Goal: Information Seeking & Learning: Learn about a topic

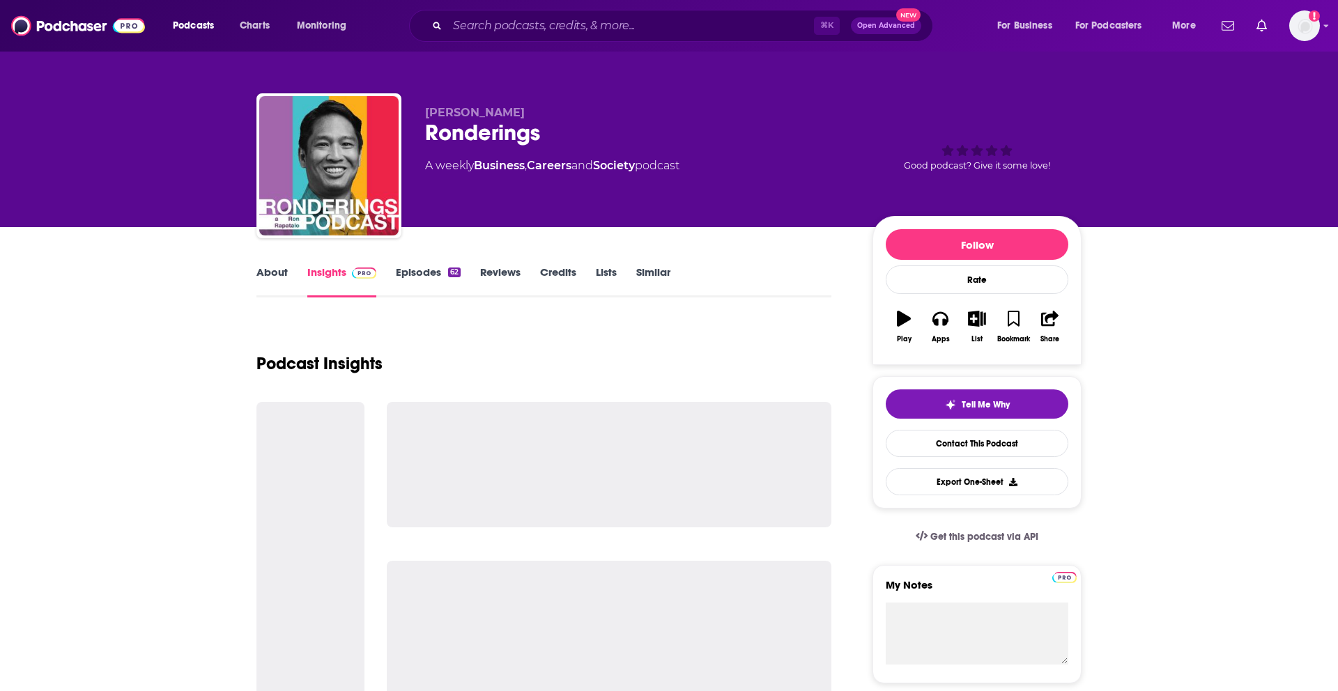
scroll to position [6, 0]
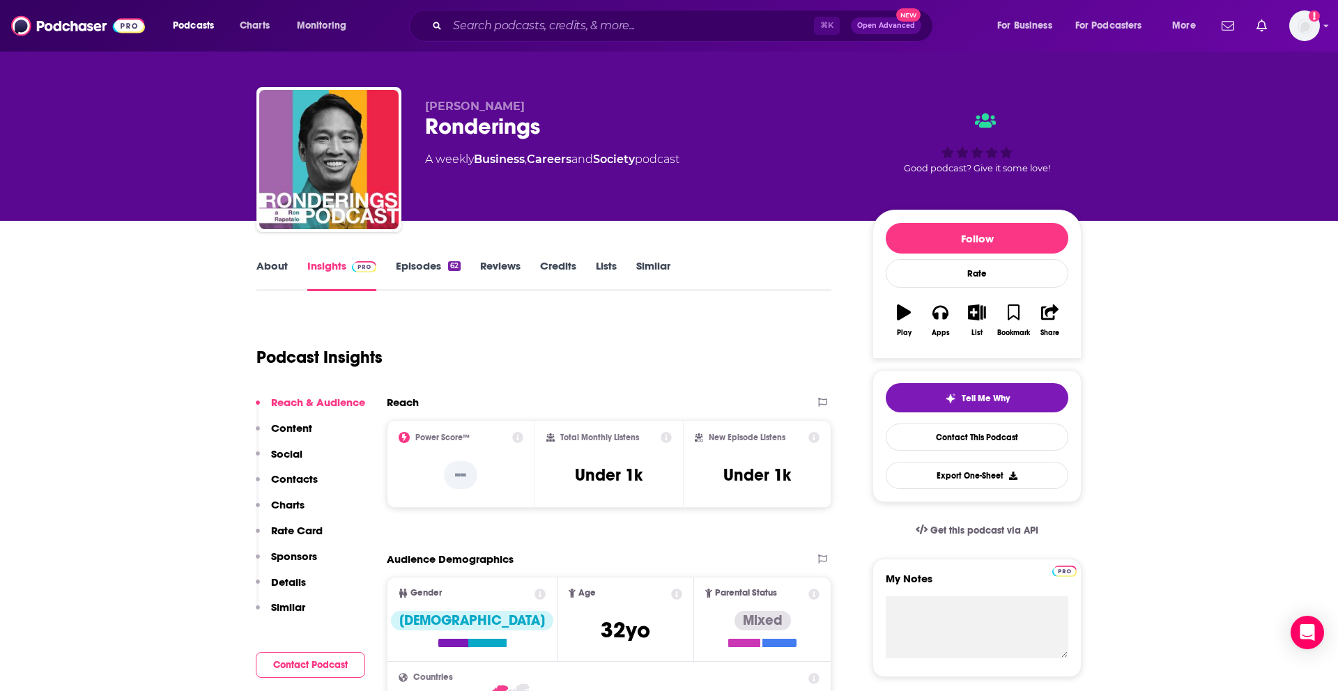
click at [420, 279] on link "Episodes 62" at bounding box center [428, 275] width 65 height 32
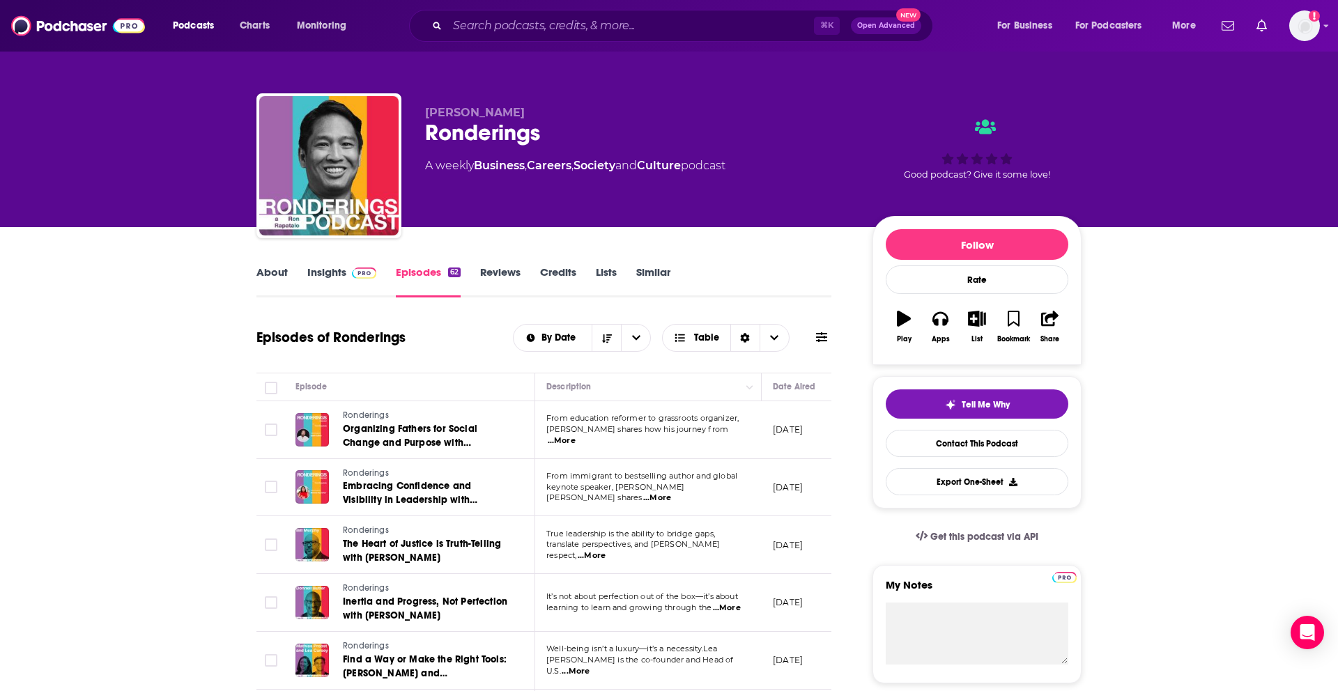
click at [277, 272] on link "About" at bounding box center [271, 282] width 31 height 32
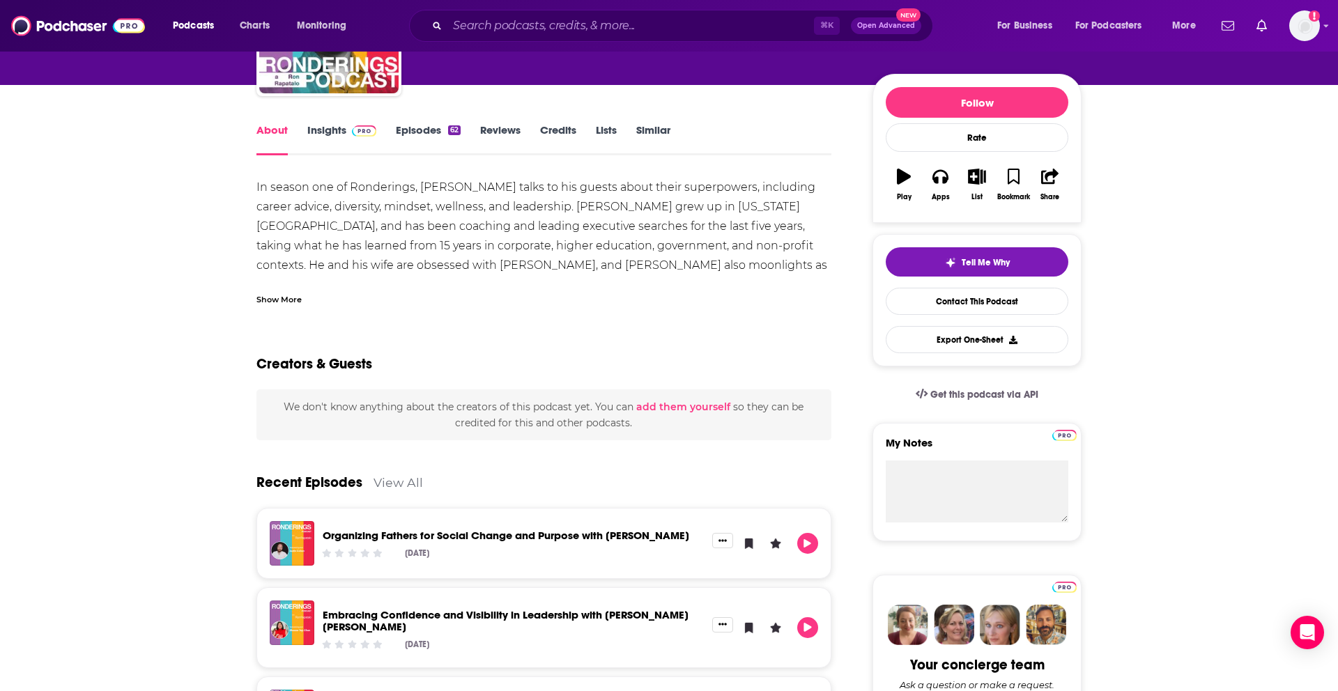
scroll to position [125, 0]
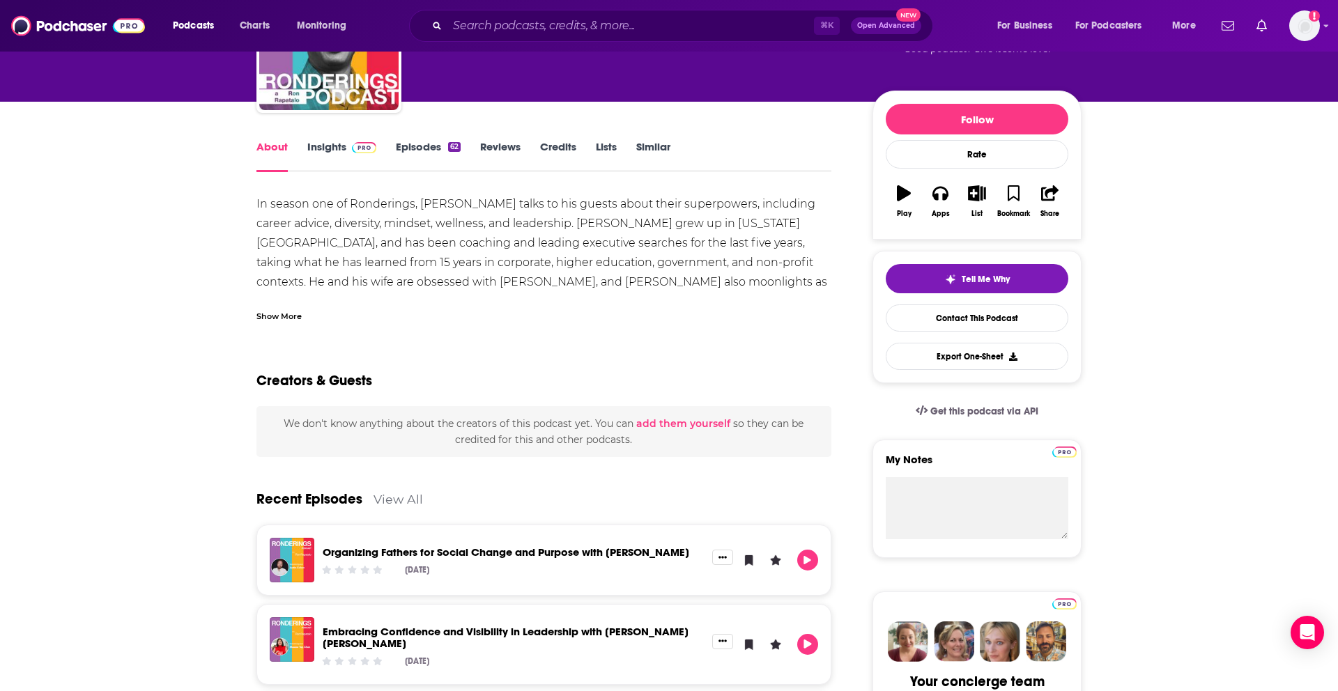
click at [341, 150] on link "Insights" at bounding box center [341, 156] width 69 height 32
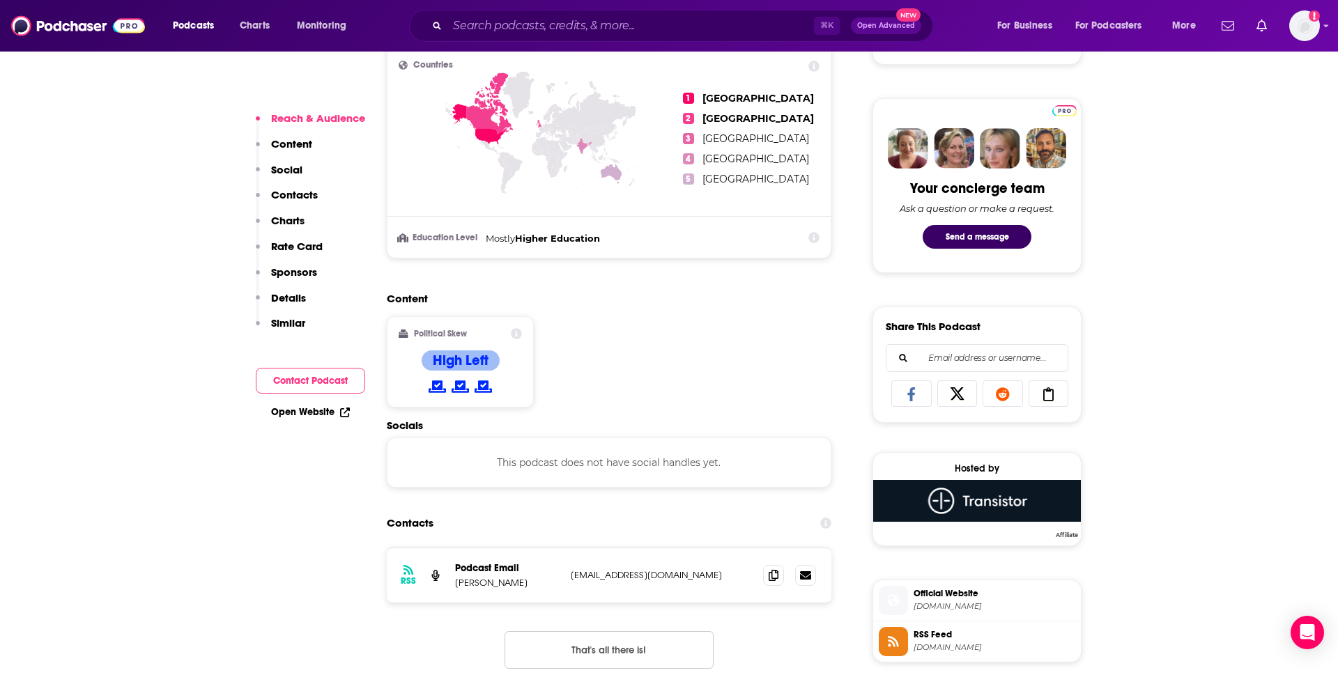
scroll to position [627, 0]
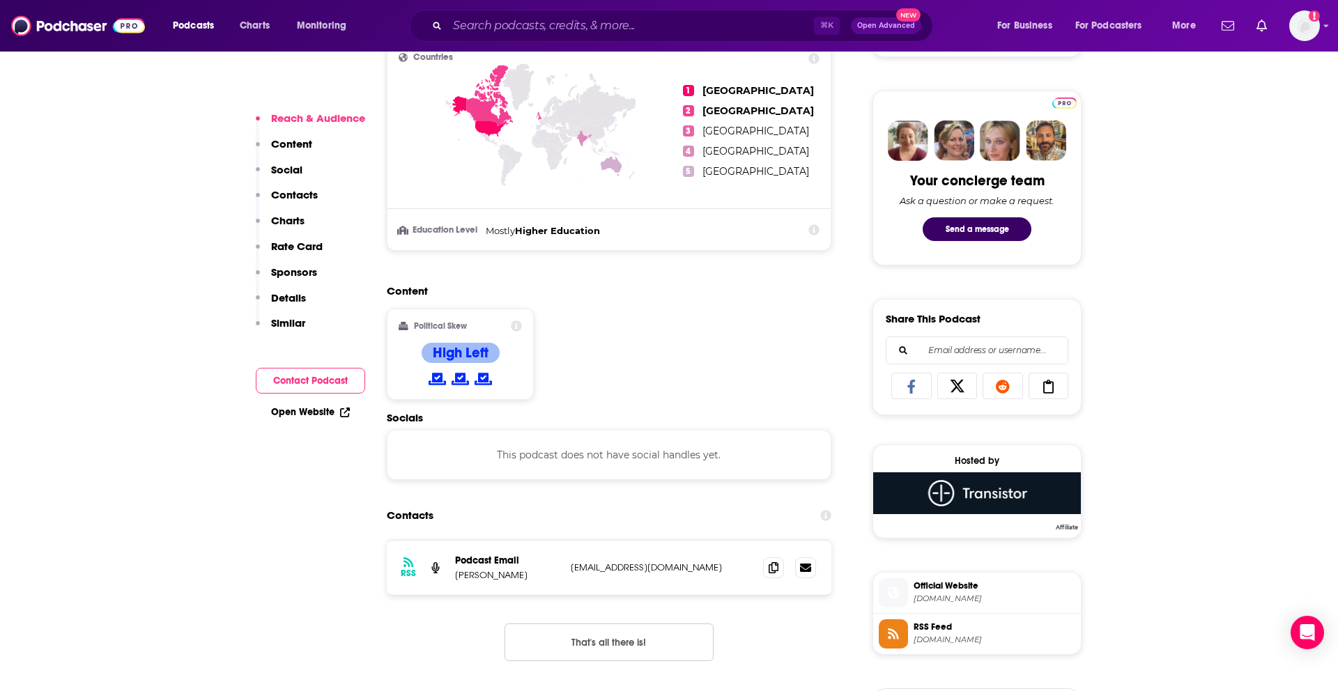
click at [583, 366] on div "Content Political Skew High Left" at bounding box center [609, 347] width 445 height 127
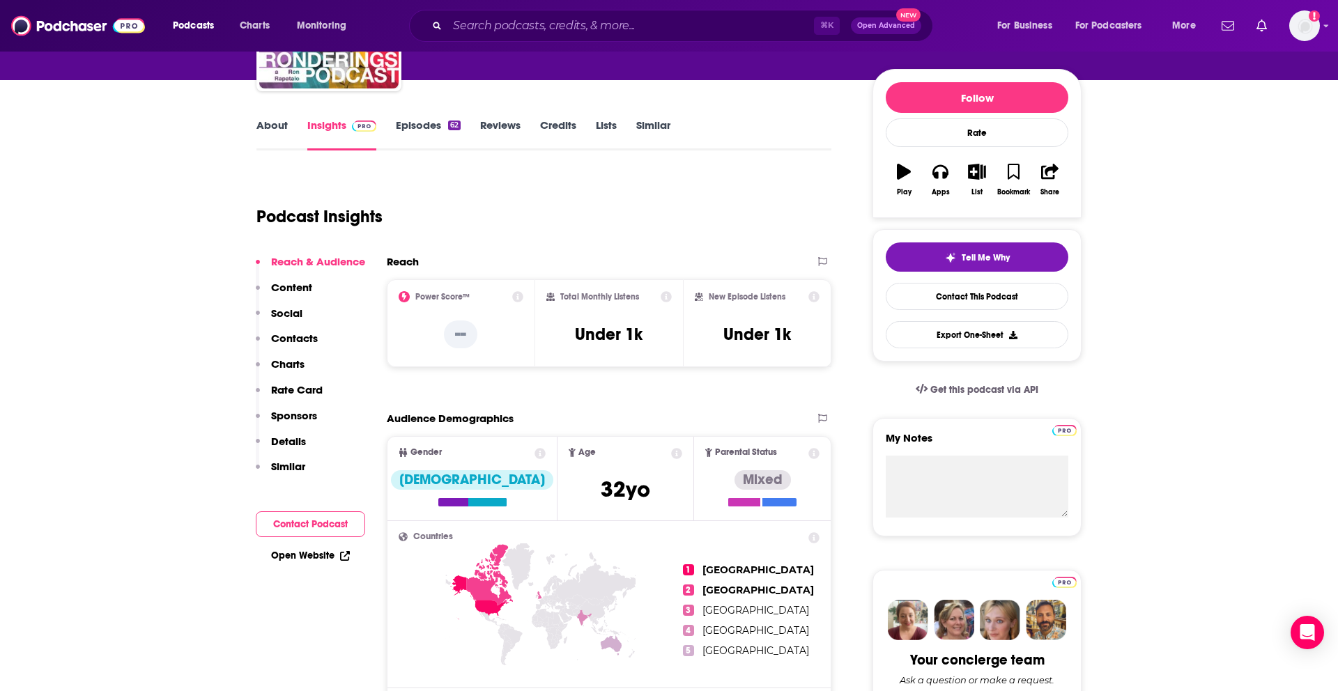
scroll to position [144, 0]
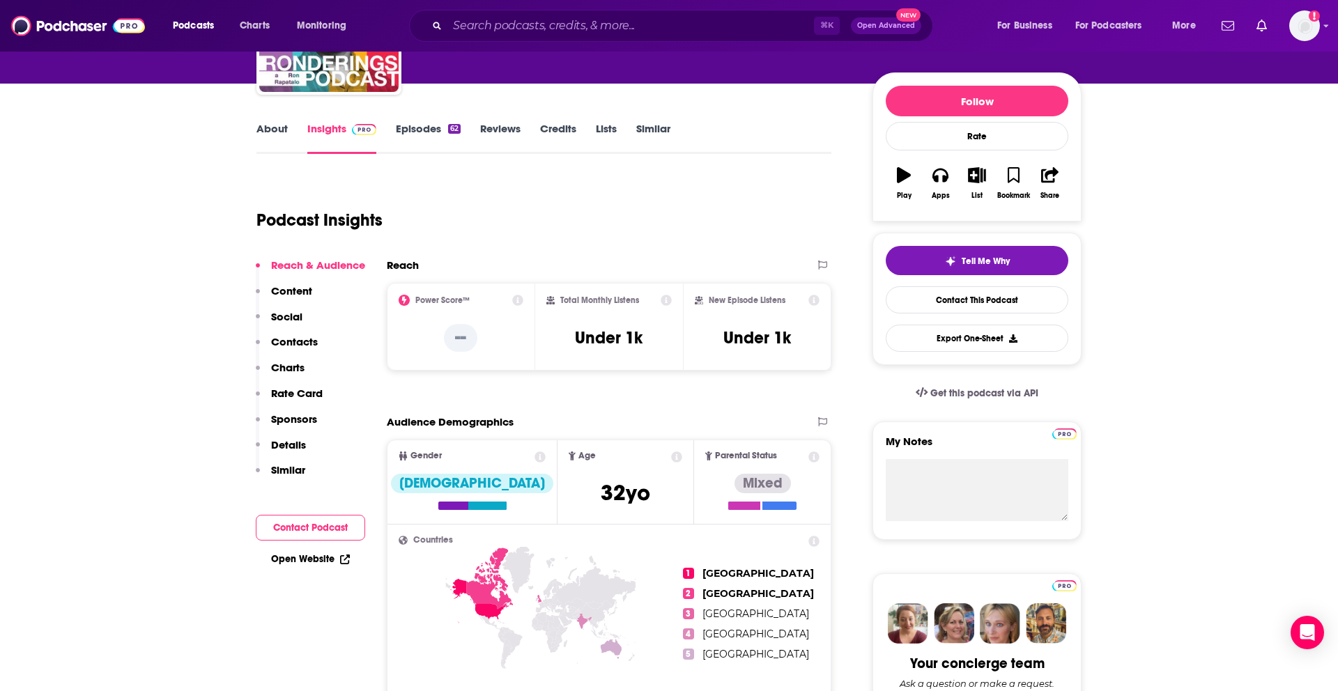
click at [298, 440] on p "Details" at bounding box center [288, 444] width 35 height 13
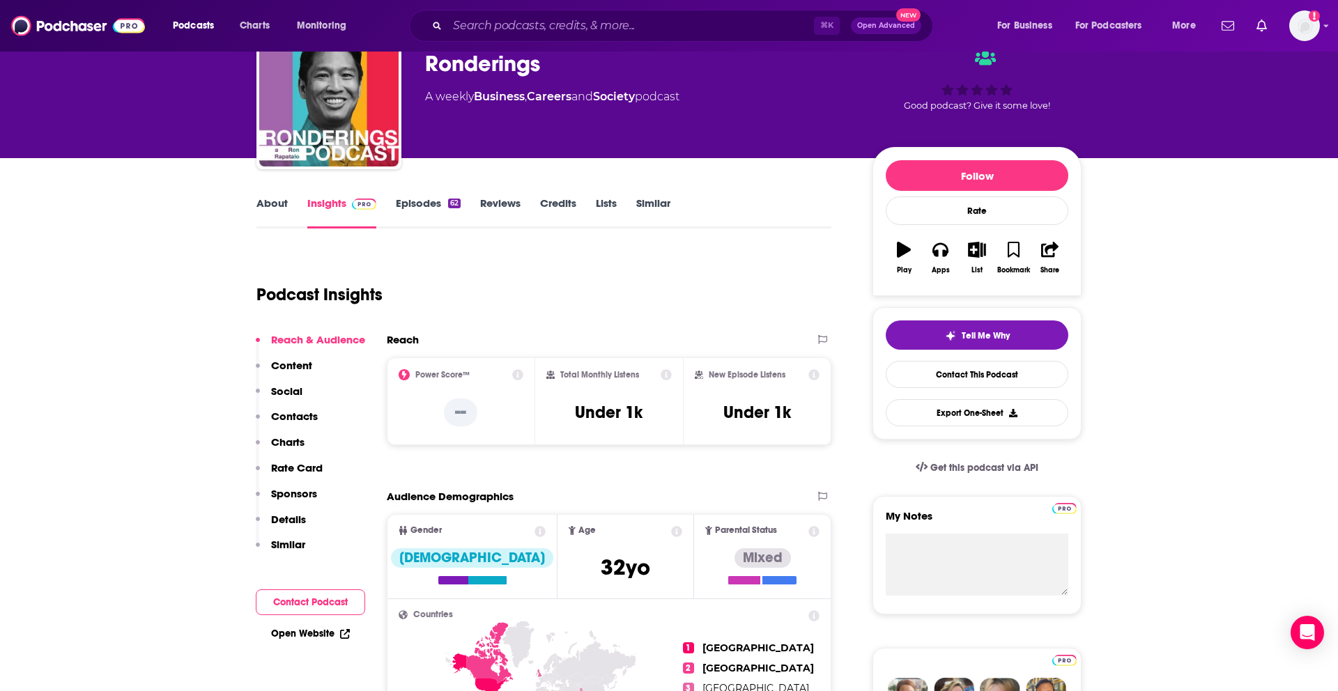
scroll to position [0, 0]
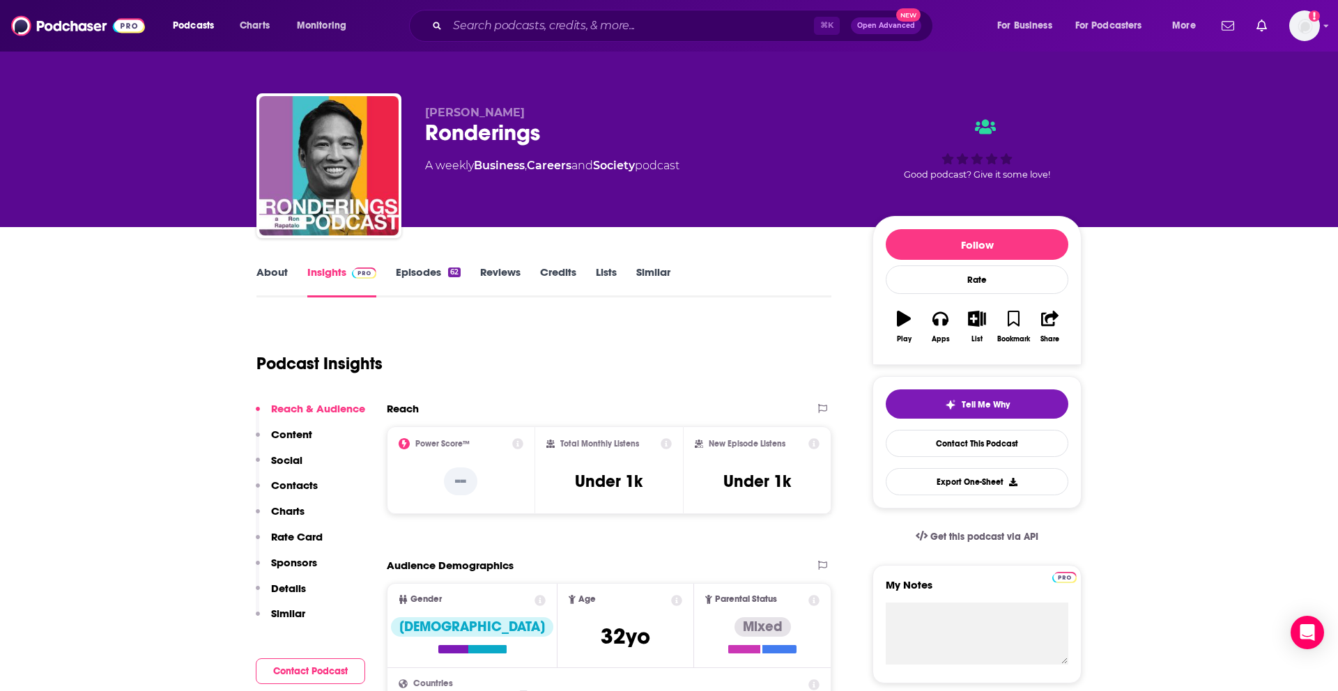
click at [266, 269] on link "About" at bounding box center [271, 282] width 31 height 32
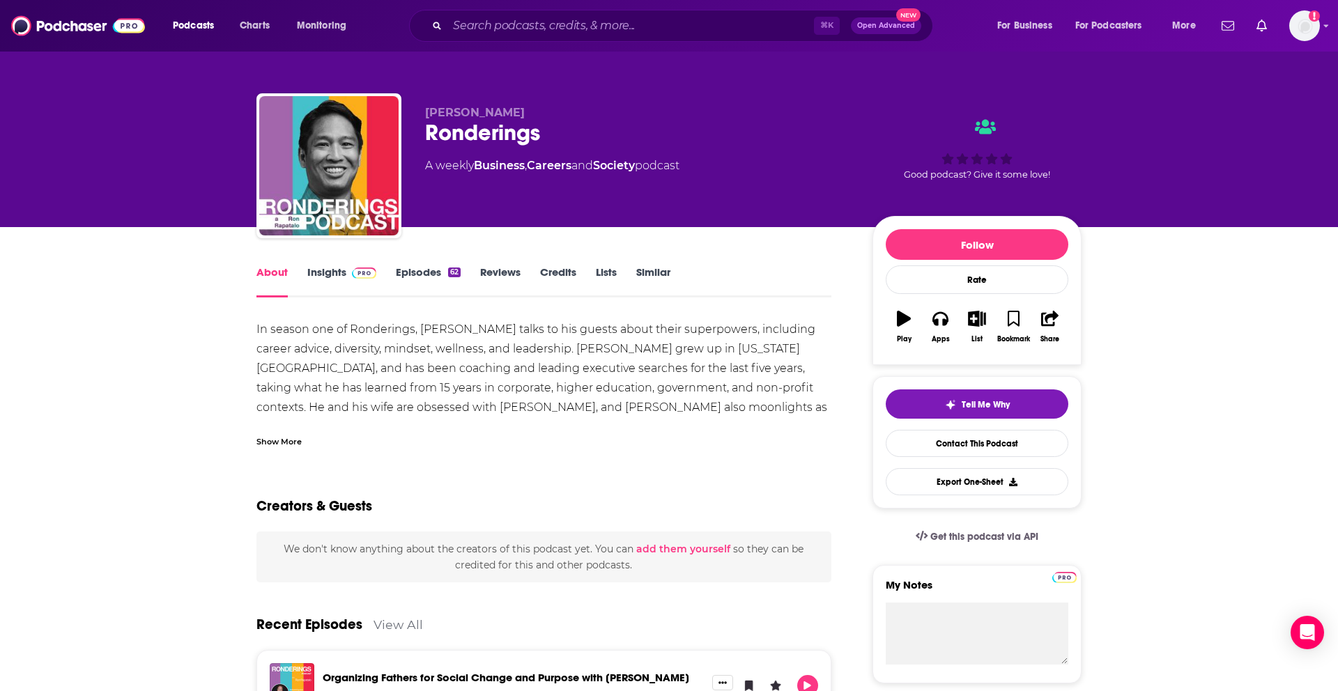
click at [279, 440] on div "Show More" at bounding box center [278, 440] width 45 height 13
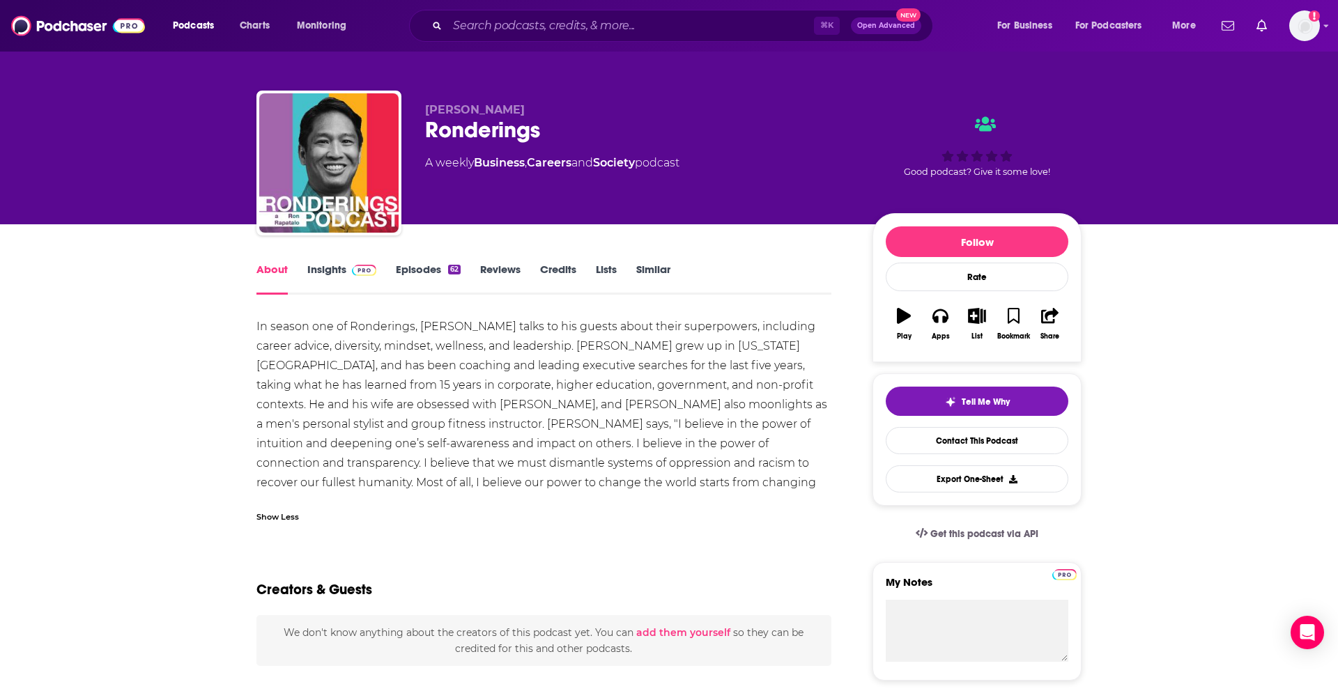
scroll to position [3, 0]
click at [783, 172] on div "[PERSON_NAME] Ronderings A weekly Business , Careers and Society podcast" at bounding box center [637, 158] width 425 height 112
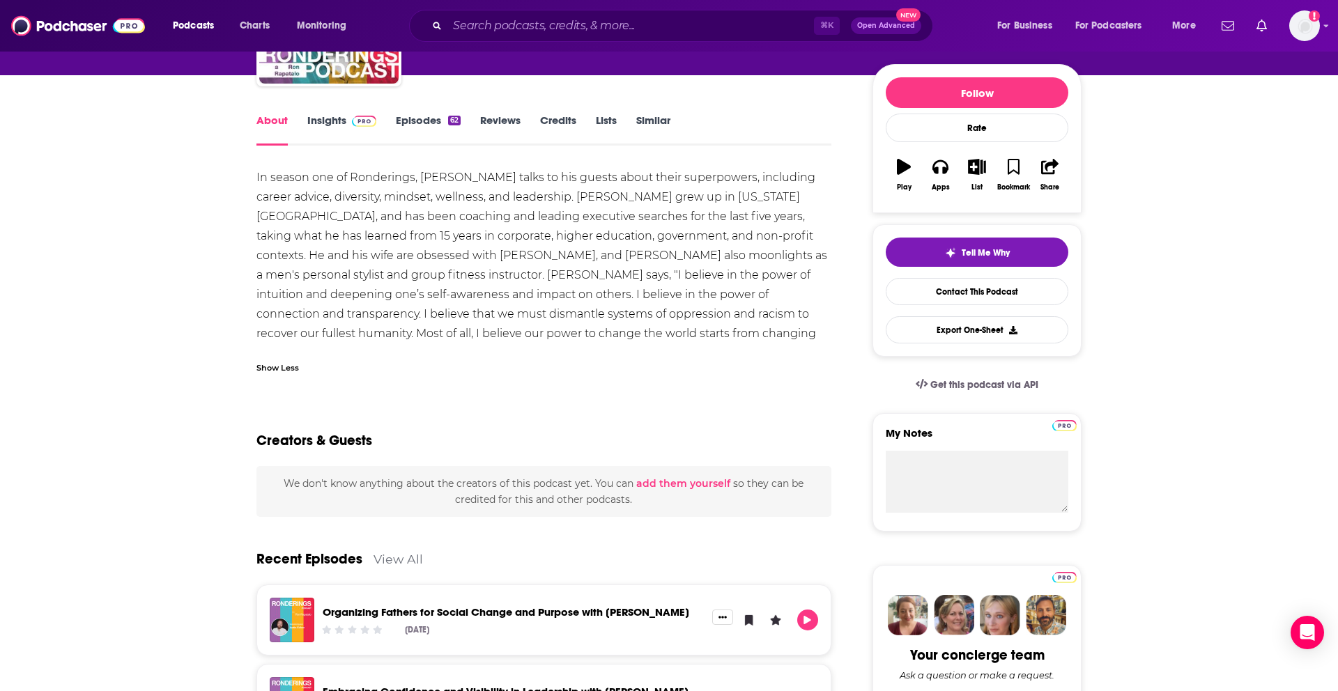
click at [335, 115] on link "Insights" at bounding box center [341, 130] width 69 height 32
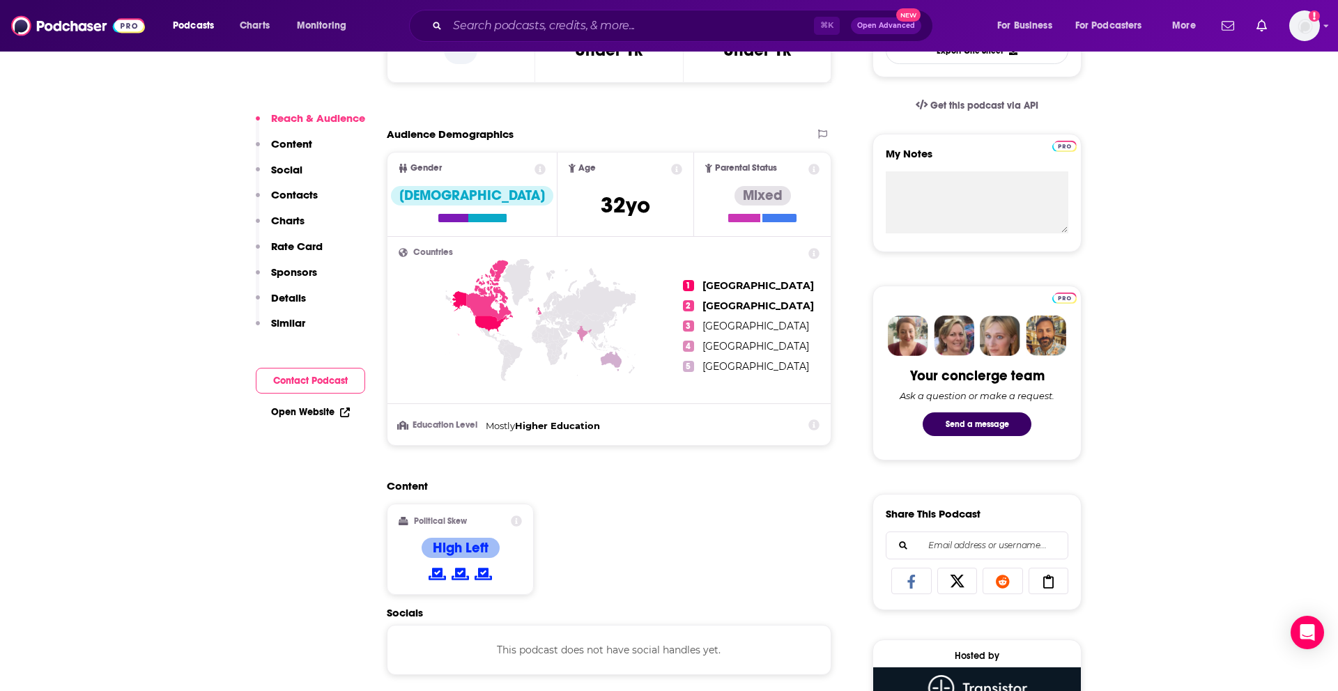
scroll to position [148, 0]
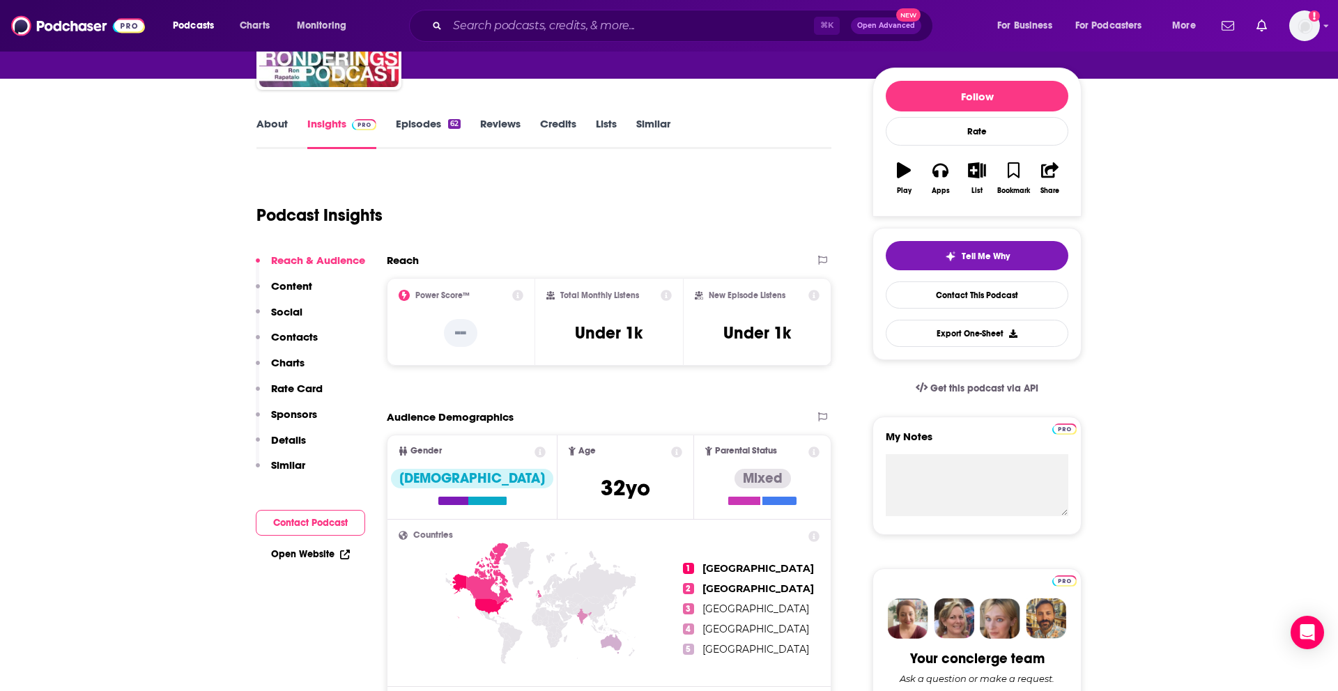
click at [413, 118] on link "Episodes 62" at bounding box center [428, 133] width 65 height 32
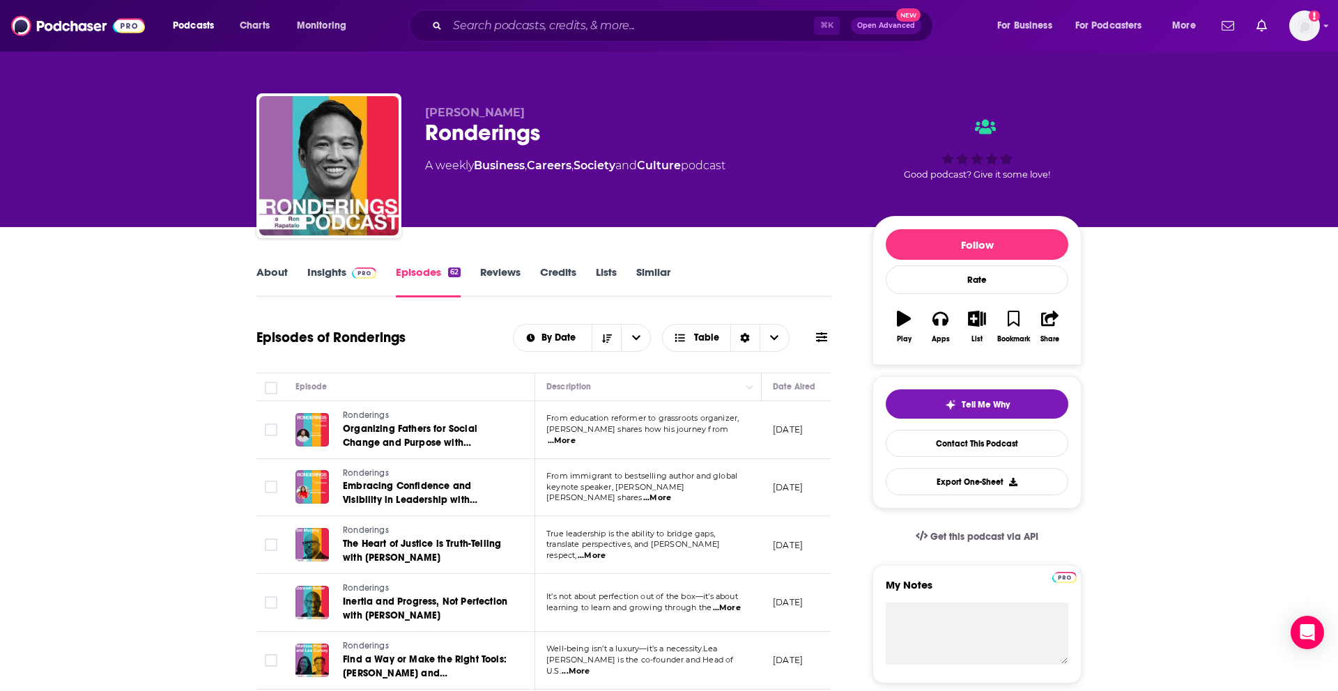
click at [481, 281] on link "Reviews" at bounding box center [500, 282] width 40 height 32
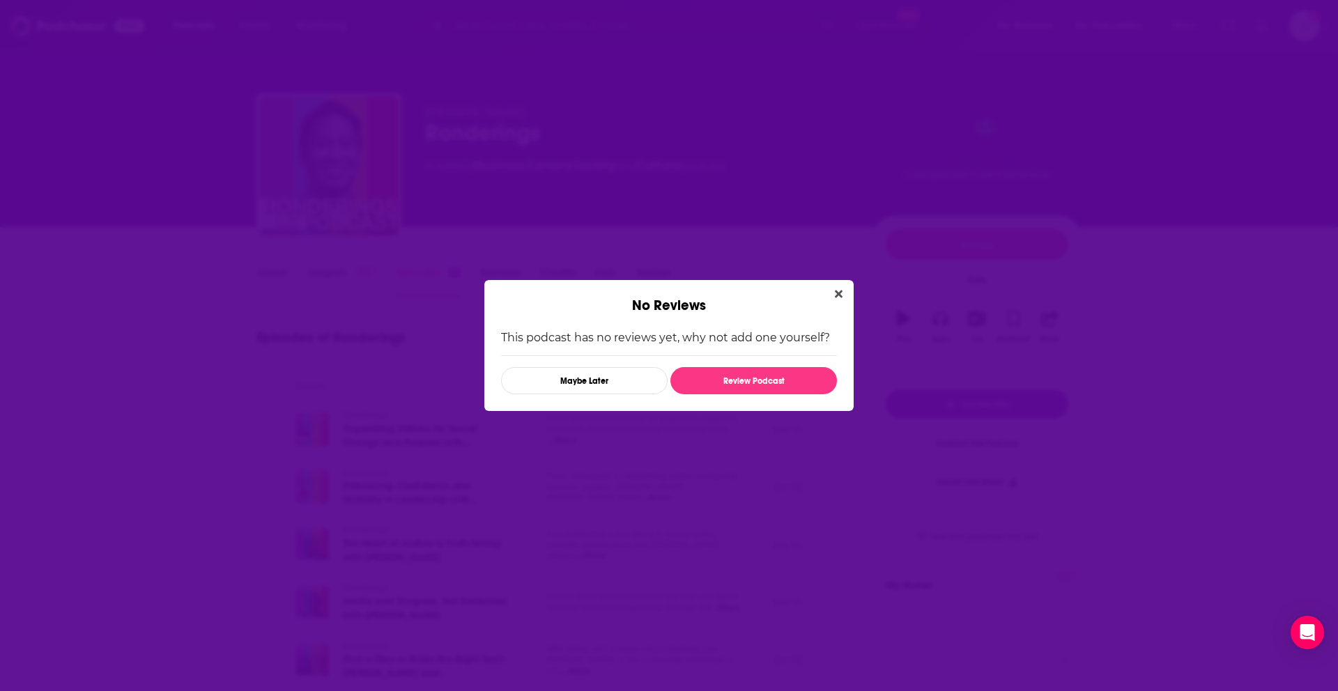
click at [843, 295] on button "Close" at bounding box center [838, 294] width 19 height 17
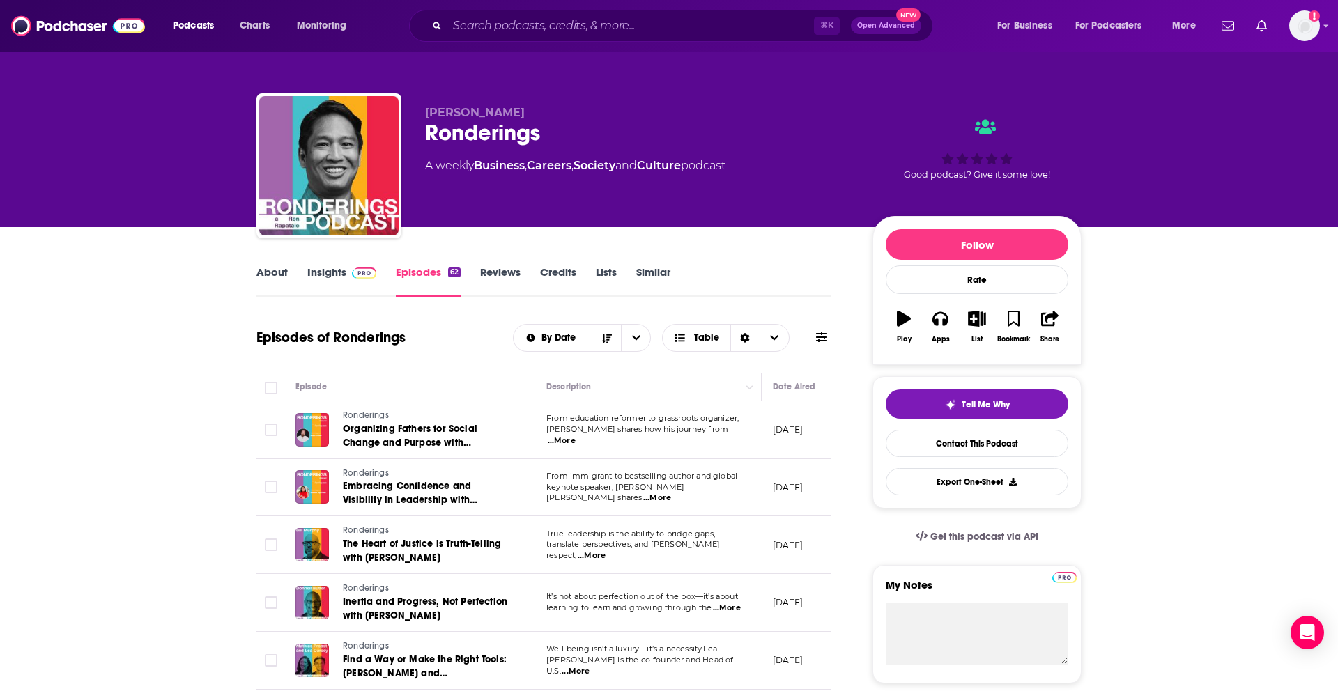
click at [333, 264] on div "About Insights Episodes 62 Reviews Credits Lists Similar" at bounding box center [543, 280] width 575 height 34
click at [332, 268] on link "Insights" at bounding box center [341, 282] width 69 height 32
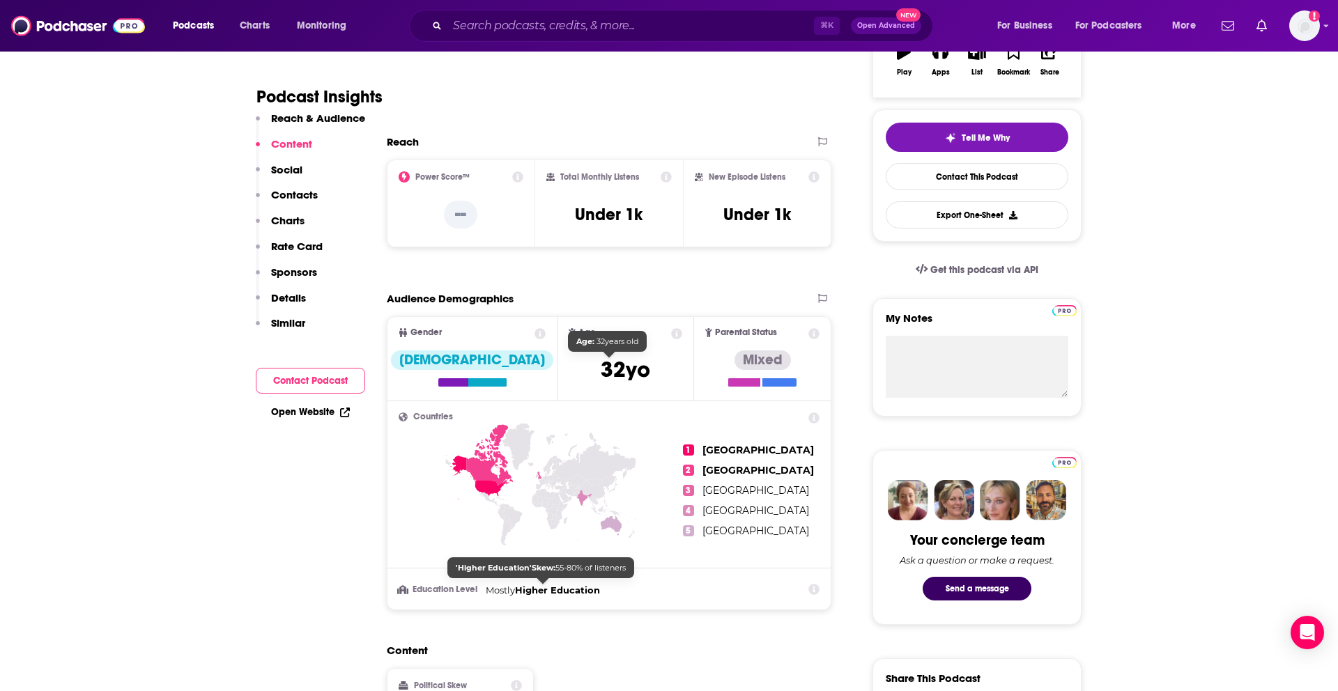
scroll to position [131, 0]
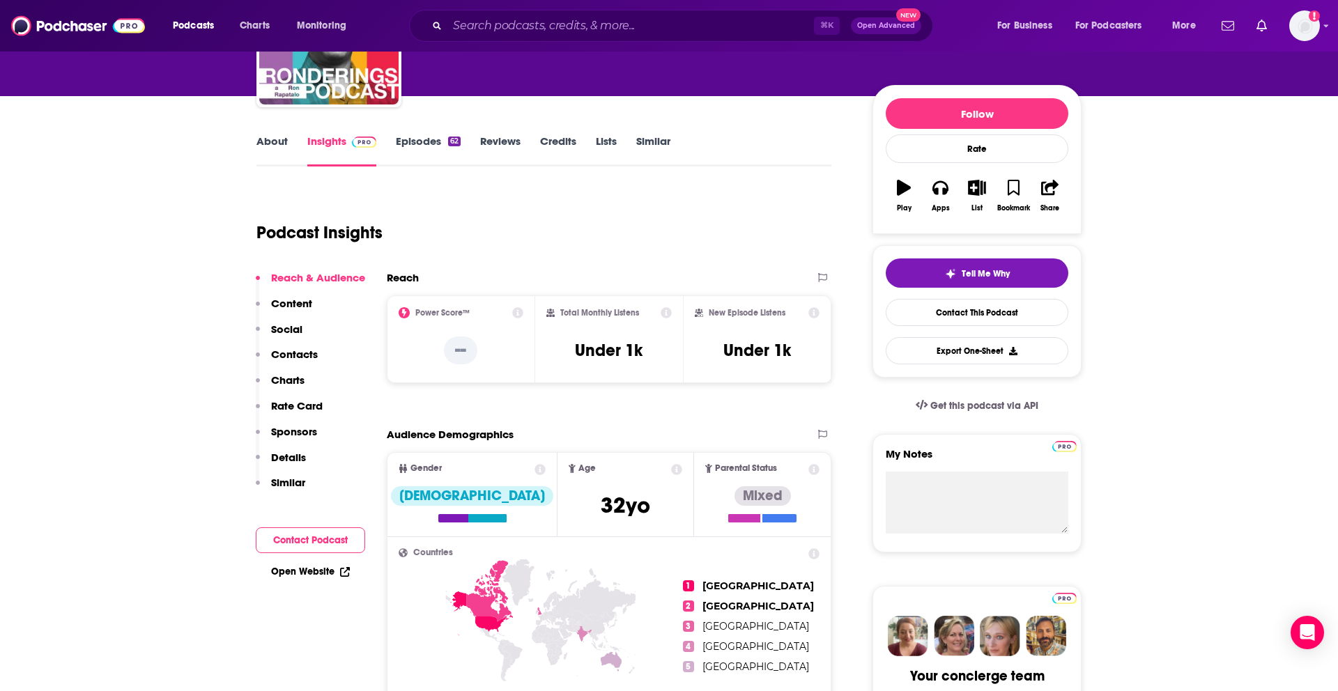
click at [521, 313] on icon at bounding box center [517, 312] width 11 height 11
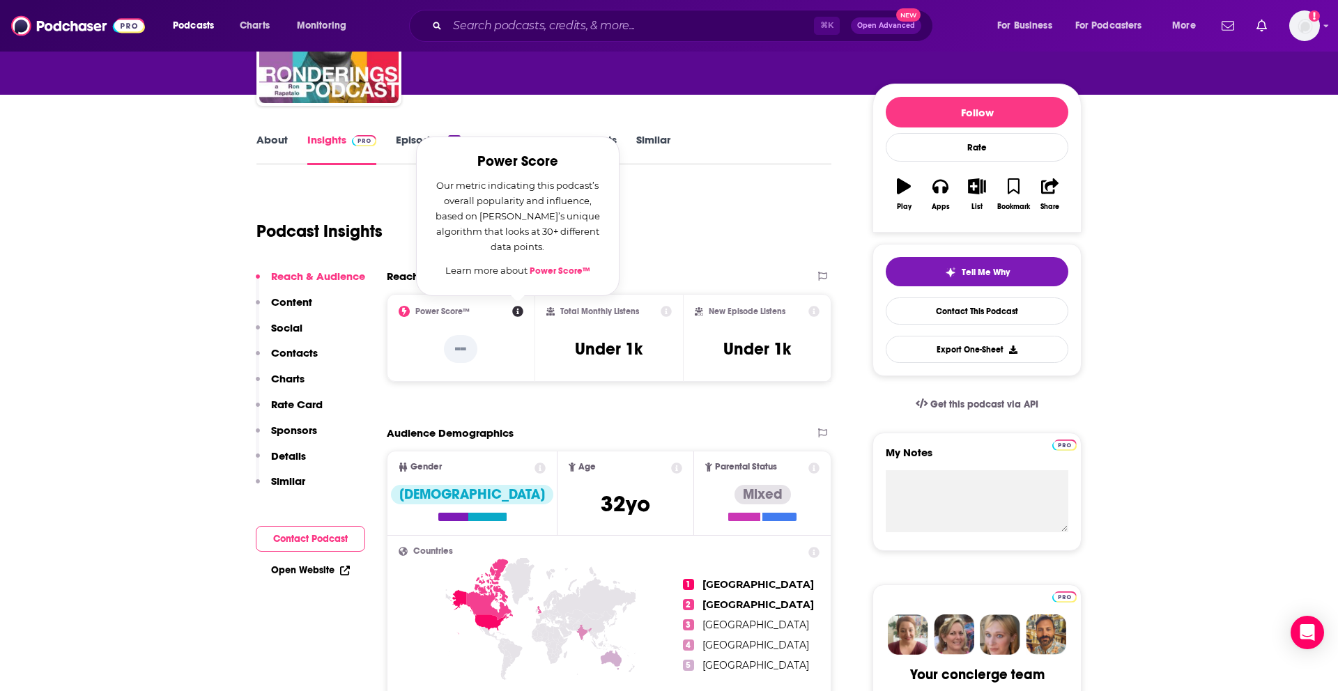
scroll to position [133, 0]
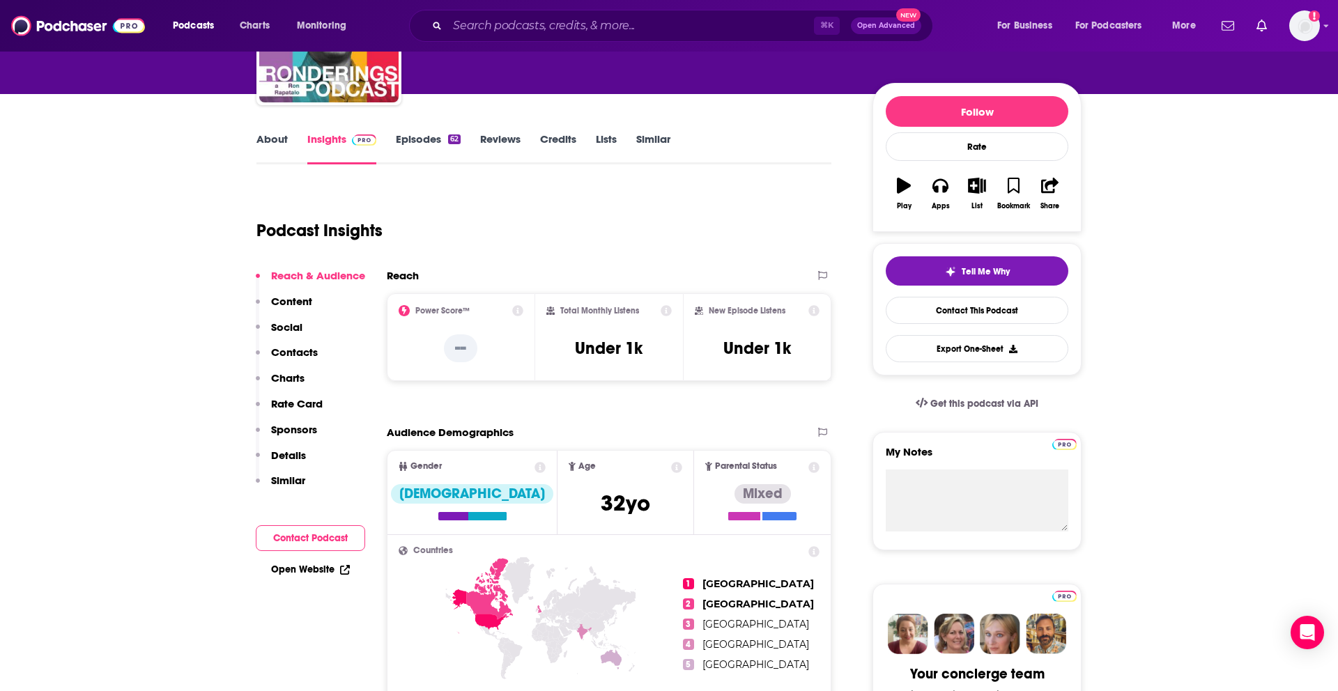
drag, startPoint x: 457, startPoint y: 184, endPoint x: 524, endPoint y: 202, distance: 69.3
click at [517, 307] on icon at bounding box center [517, 310] width 11 height 11
drag, startPoint x: 489, startPoint y: 185, endPoint x: 525, endPoint y: 175, distance: 37.7
click at [517, 315] on icon at bounding box center [517, 310] width 11 height 11
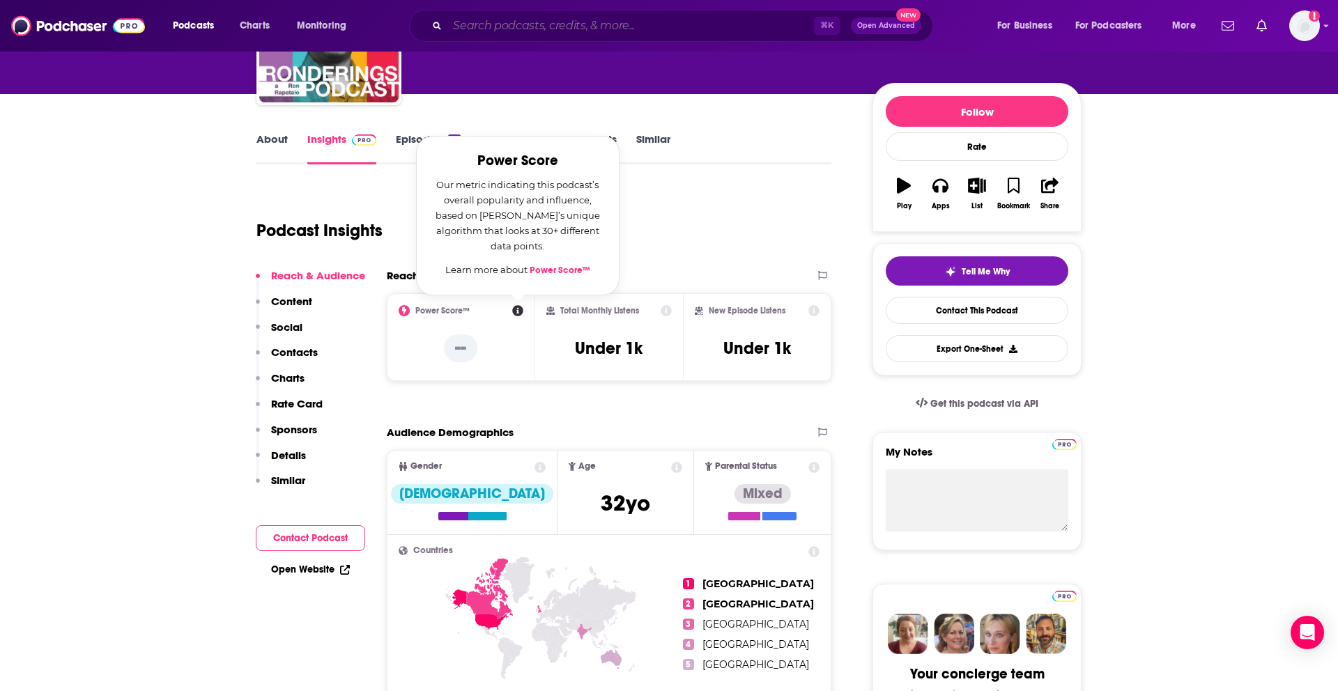
click at [585, 21] on input "Search podcasts, credits, & more..." at bounding box center [630, 26] width 367 height 22
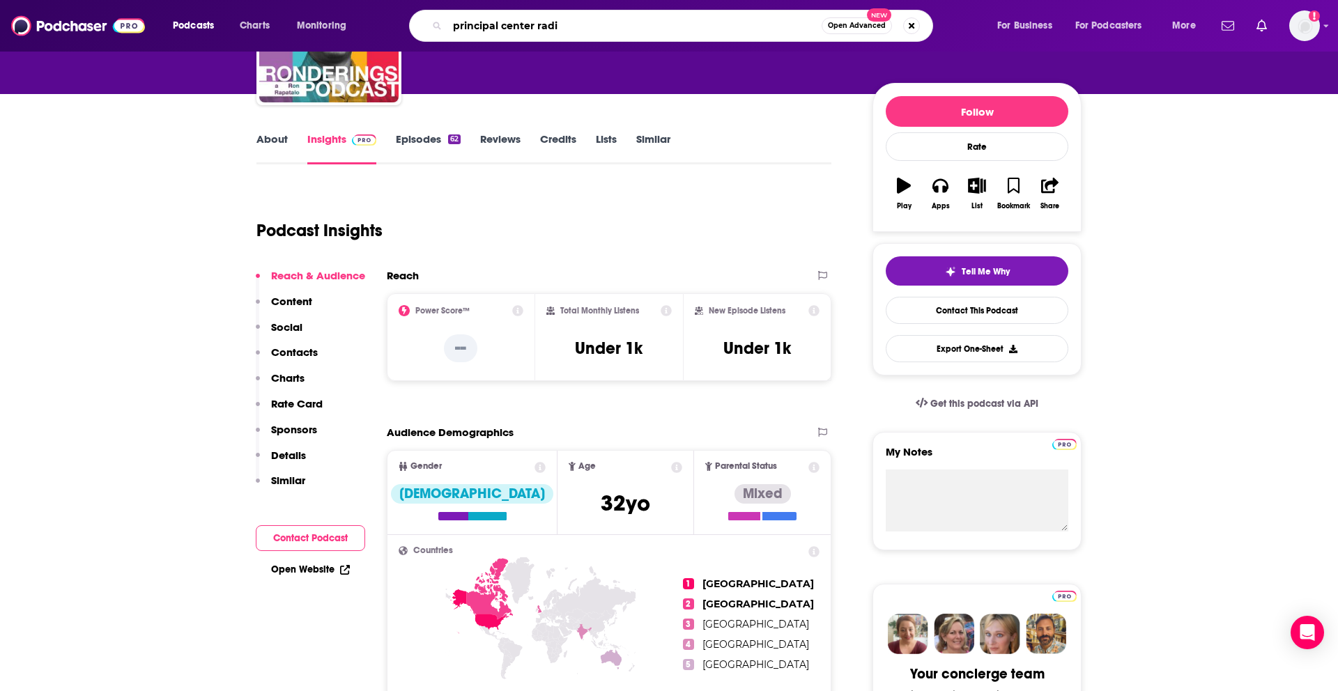
type input "principal center radio"
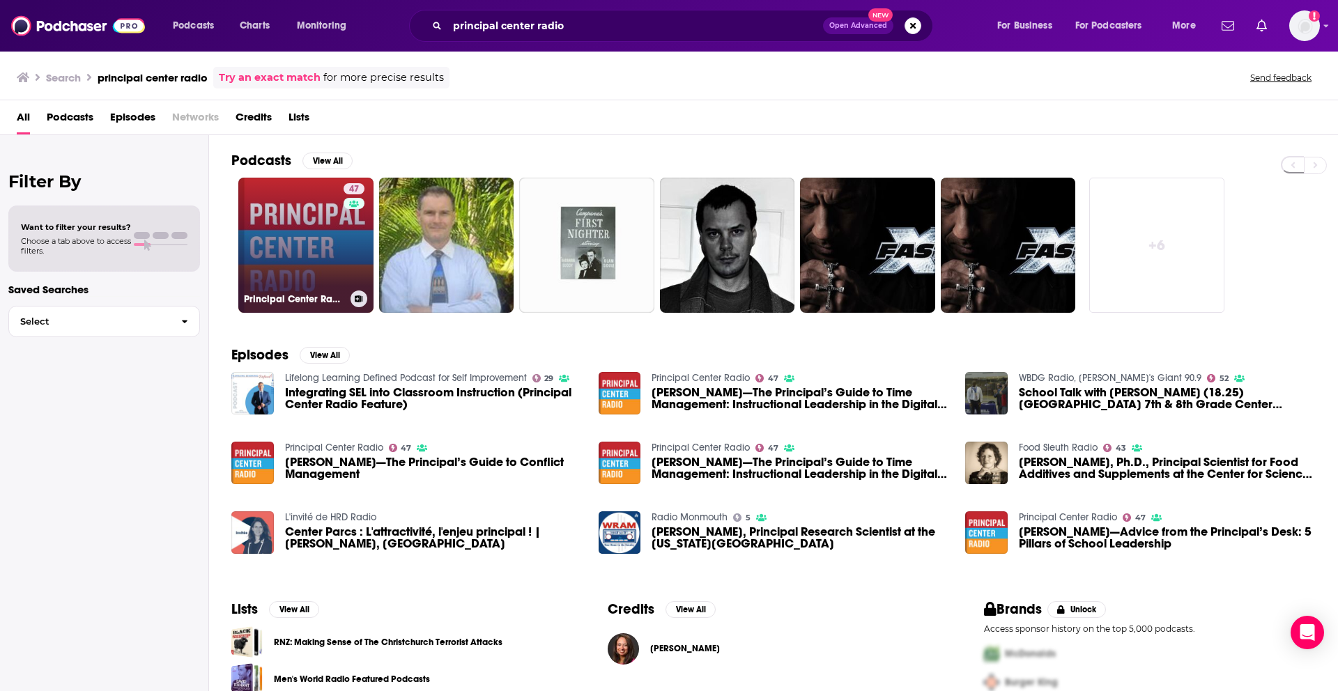
click at [305, 224] on link "47 Principal Center Radio" at bounding box center [305, 245] width 135 height 135
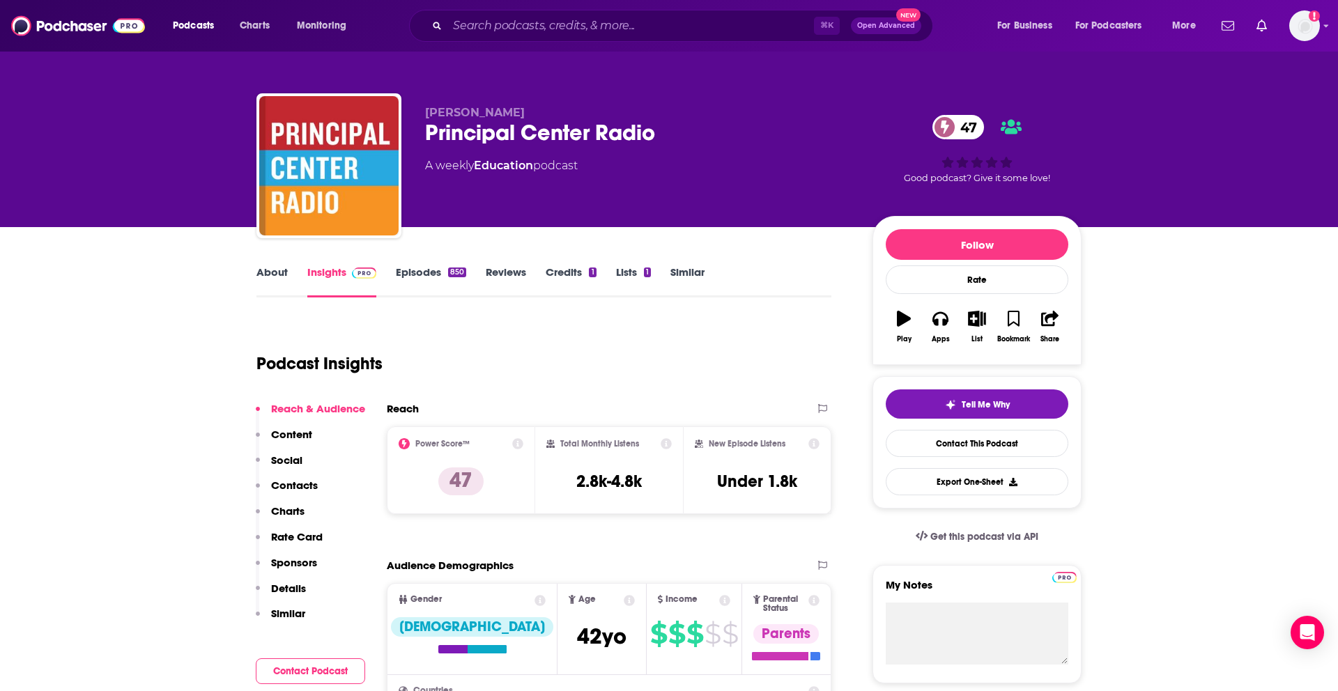
click at [277, 275] on link "About" at bounding box center [271, 282] width 31 height 32
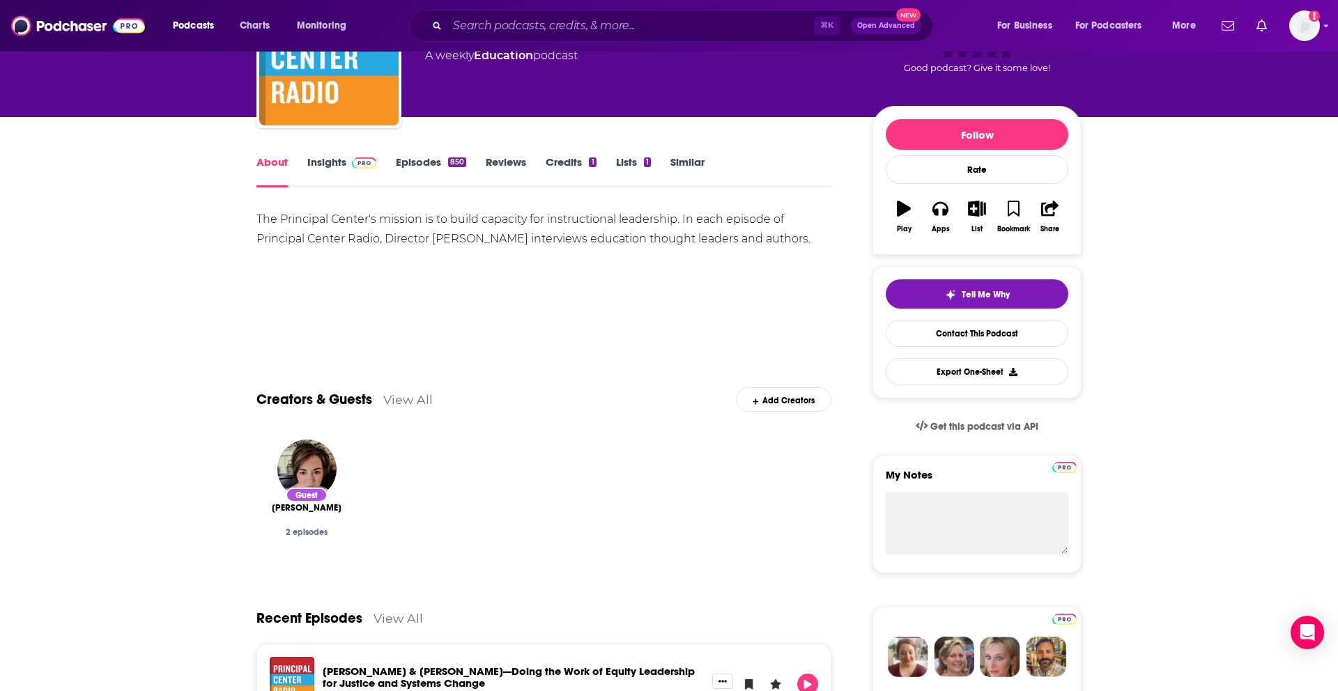
scroll to position [142, 0]
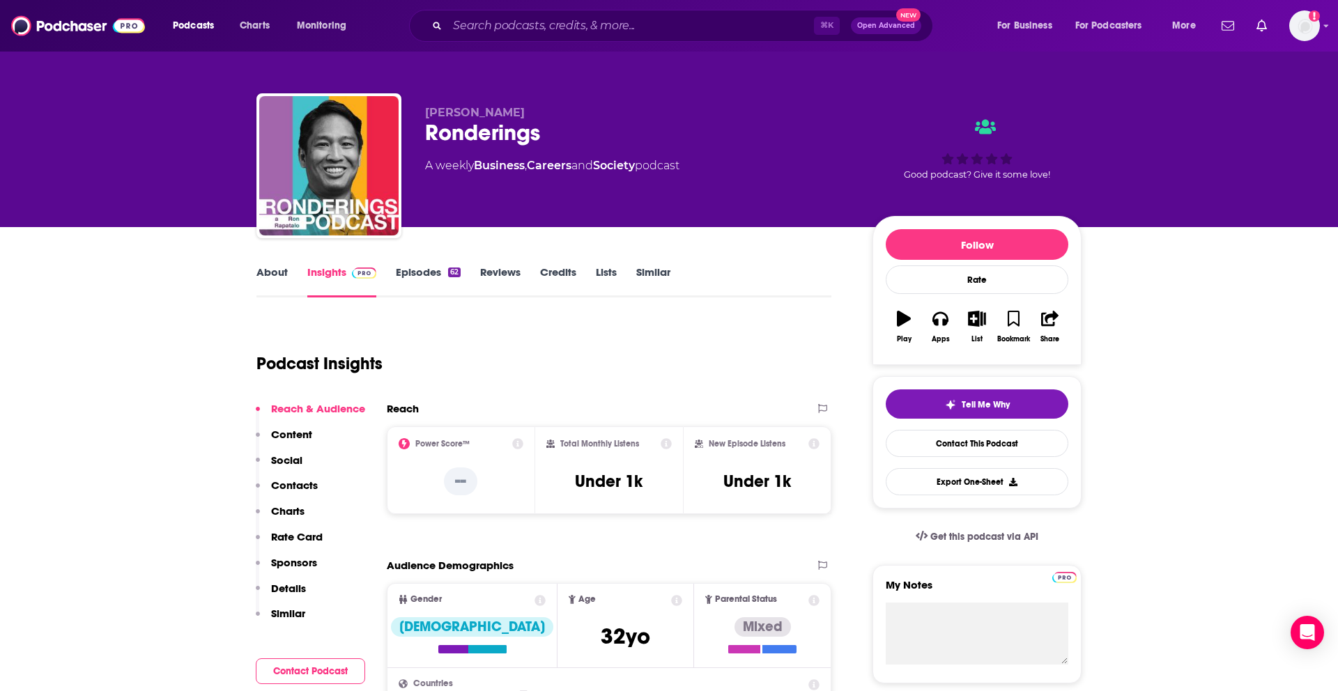
click at [265, 270] on link "About" at bounding box center [271, 282] width 31 height 32
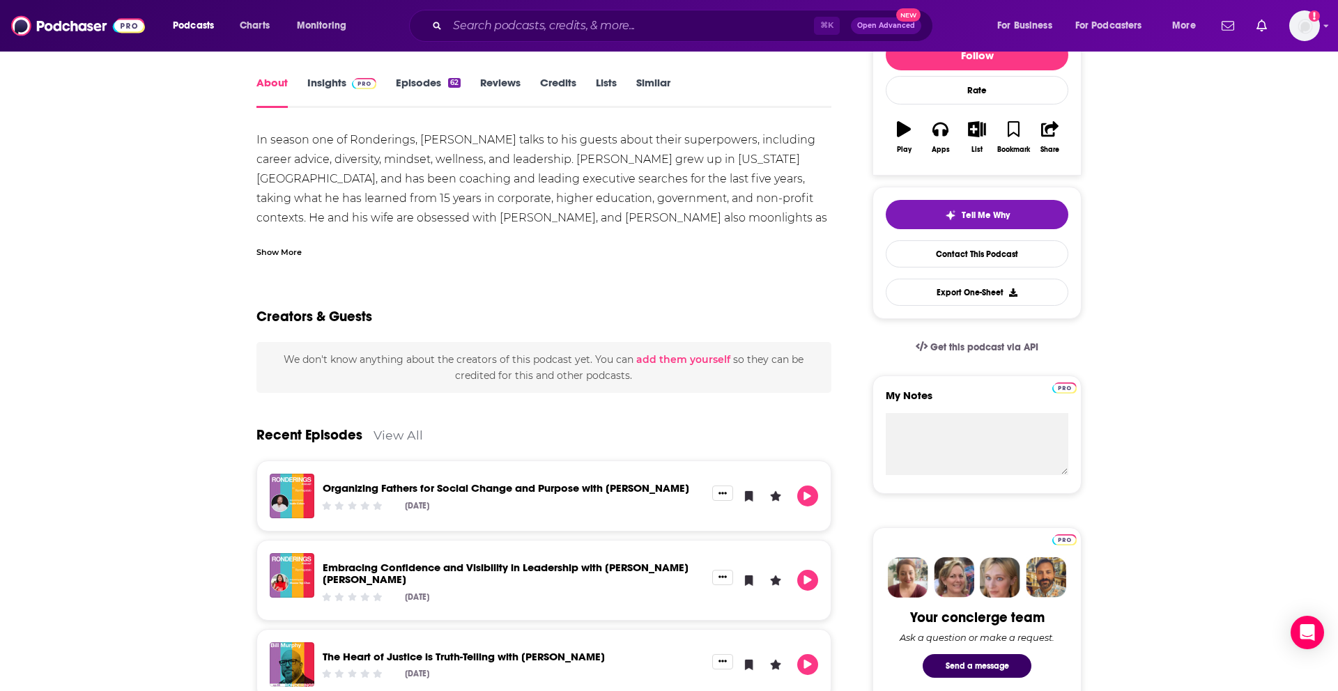
scroll to position [190, 0]
